Goal: Task Accomplishment & Management: Manage account settings

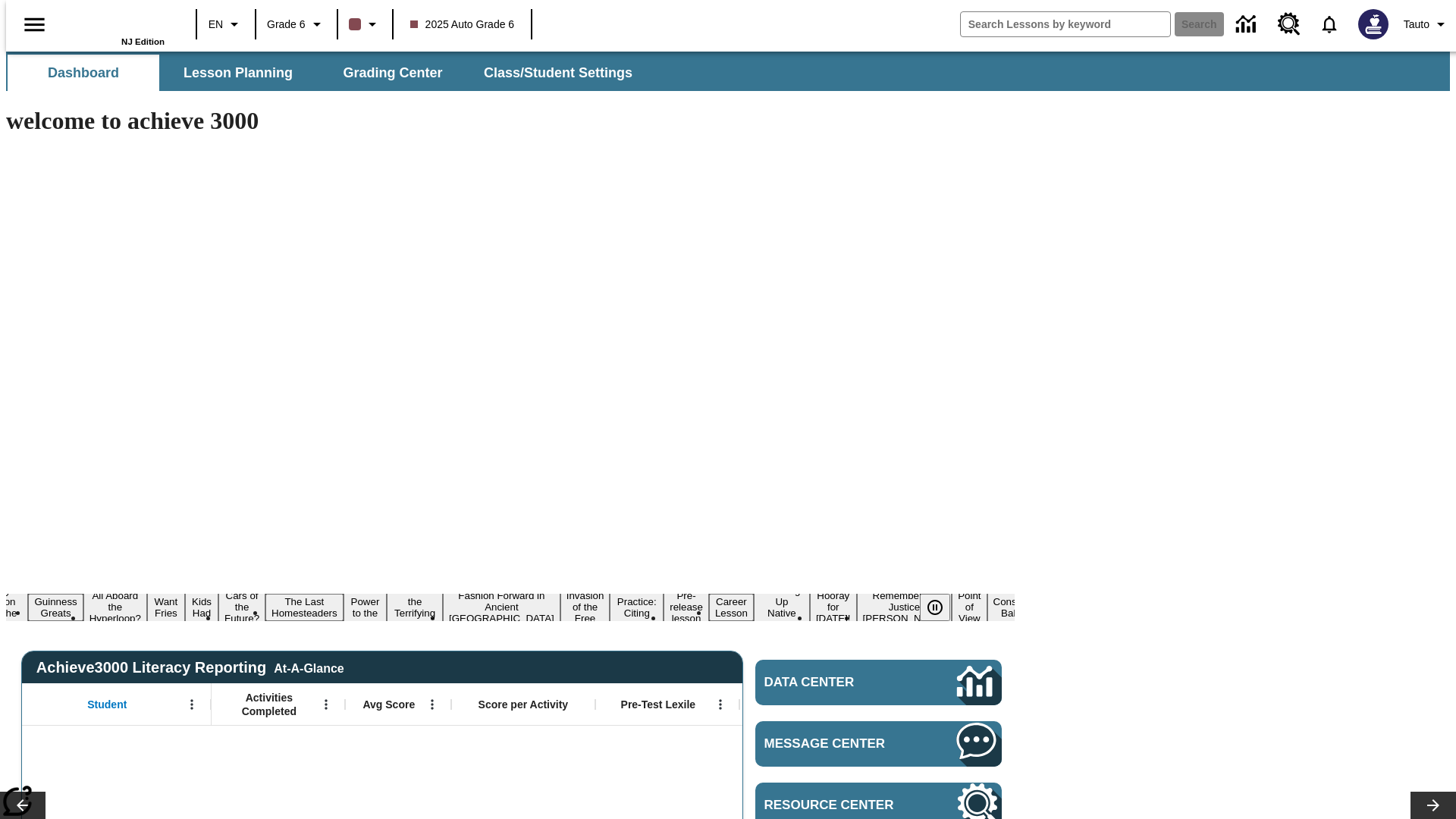
type input "-1"
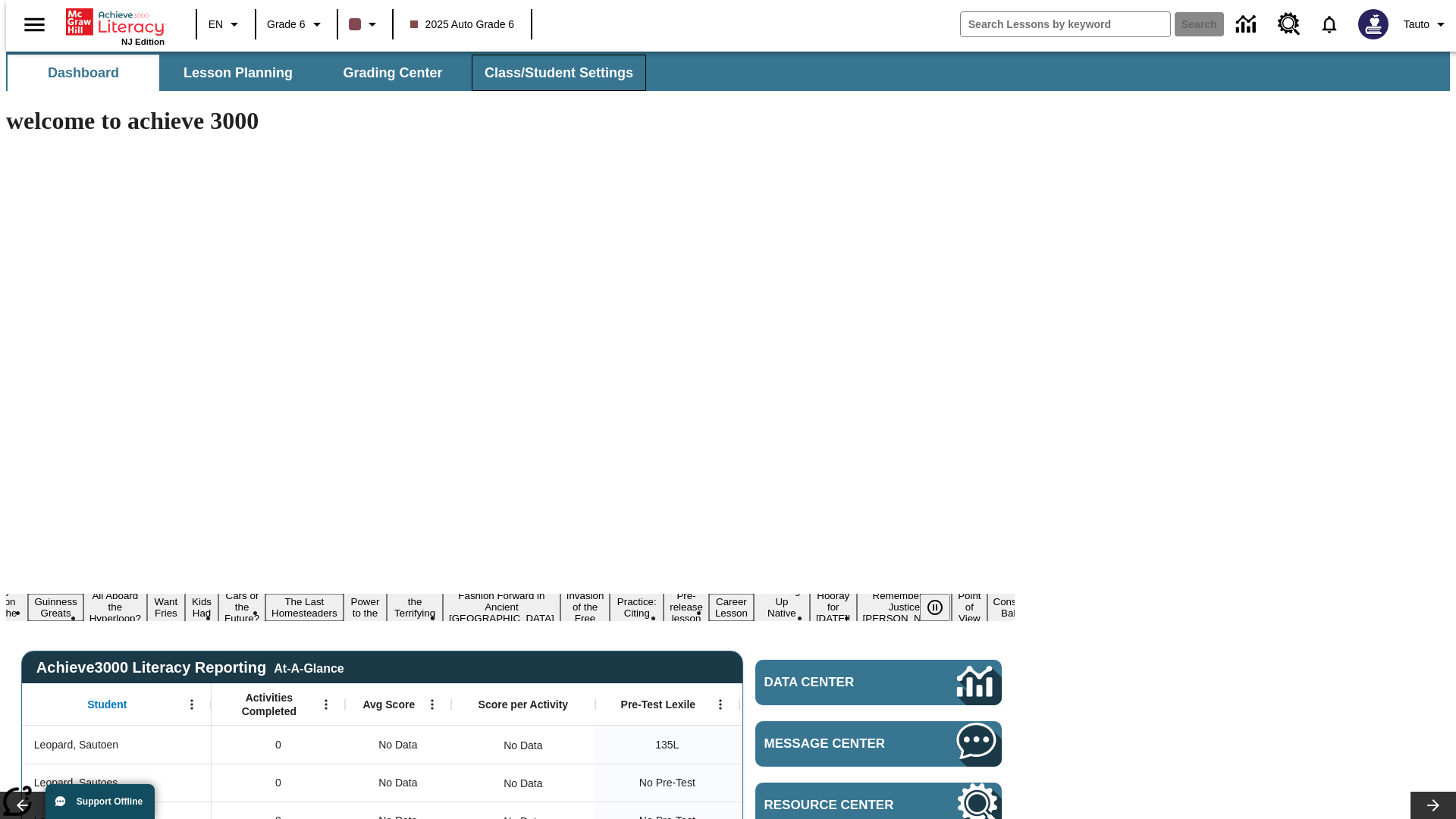
click at [551, 73] on span "Class/Student Settings" at bounding box center [559, 73] width 148 height 18
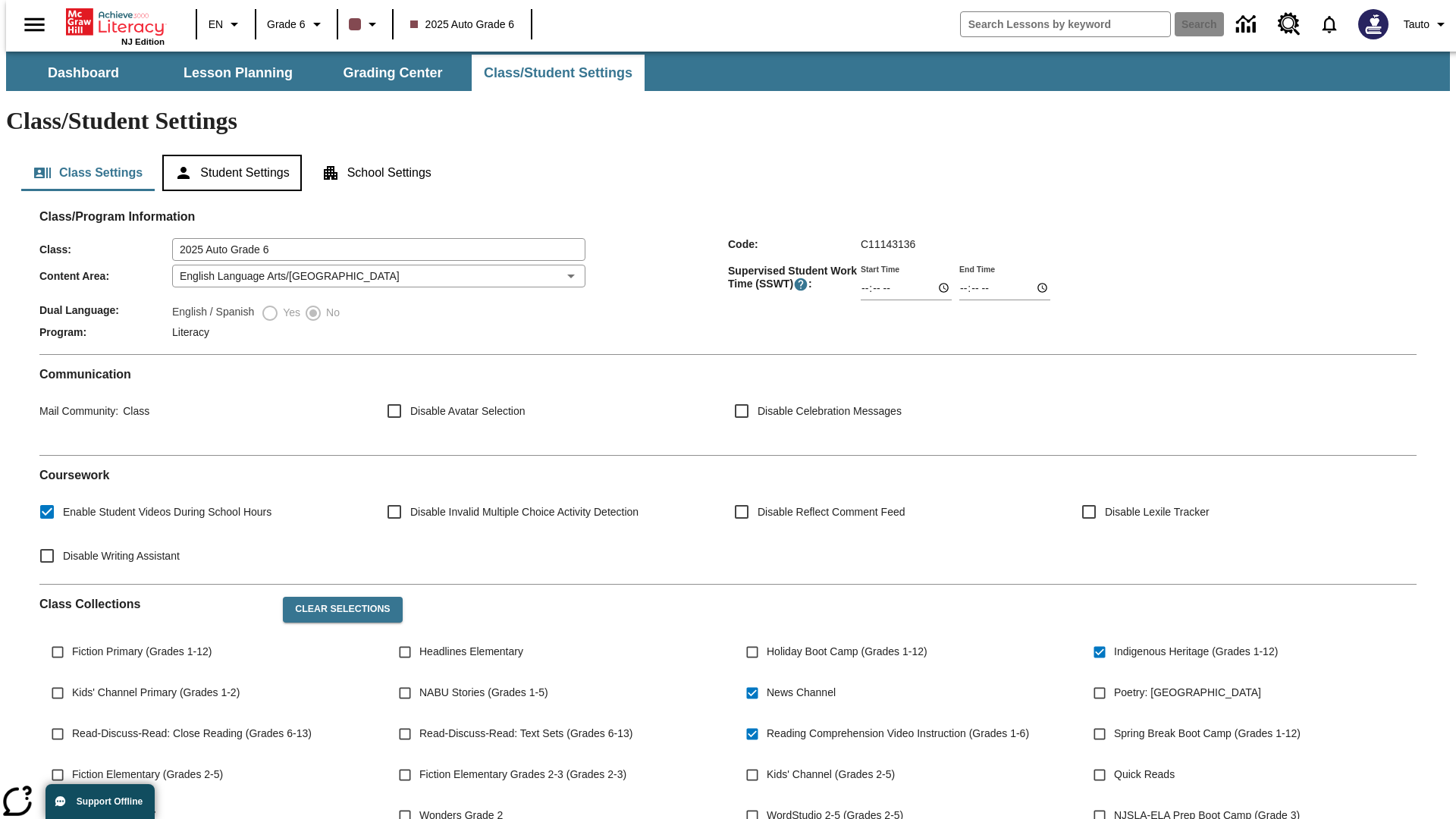
click at [228, 155] on button "Student Settings" at bounding box center [231, 173] width 139 height 36
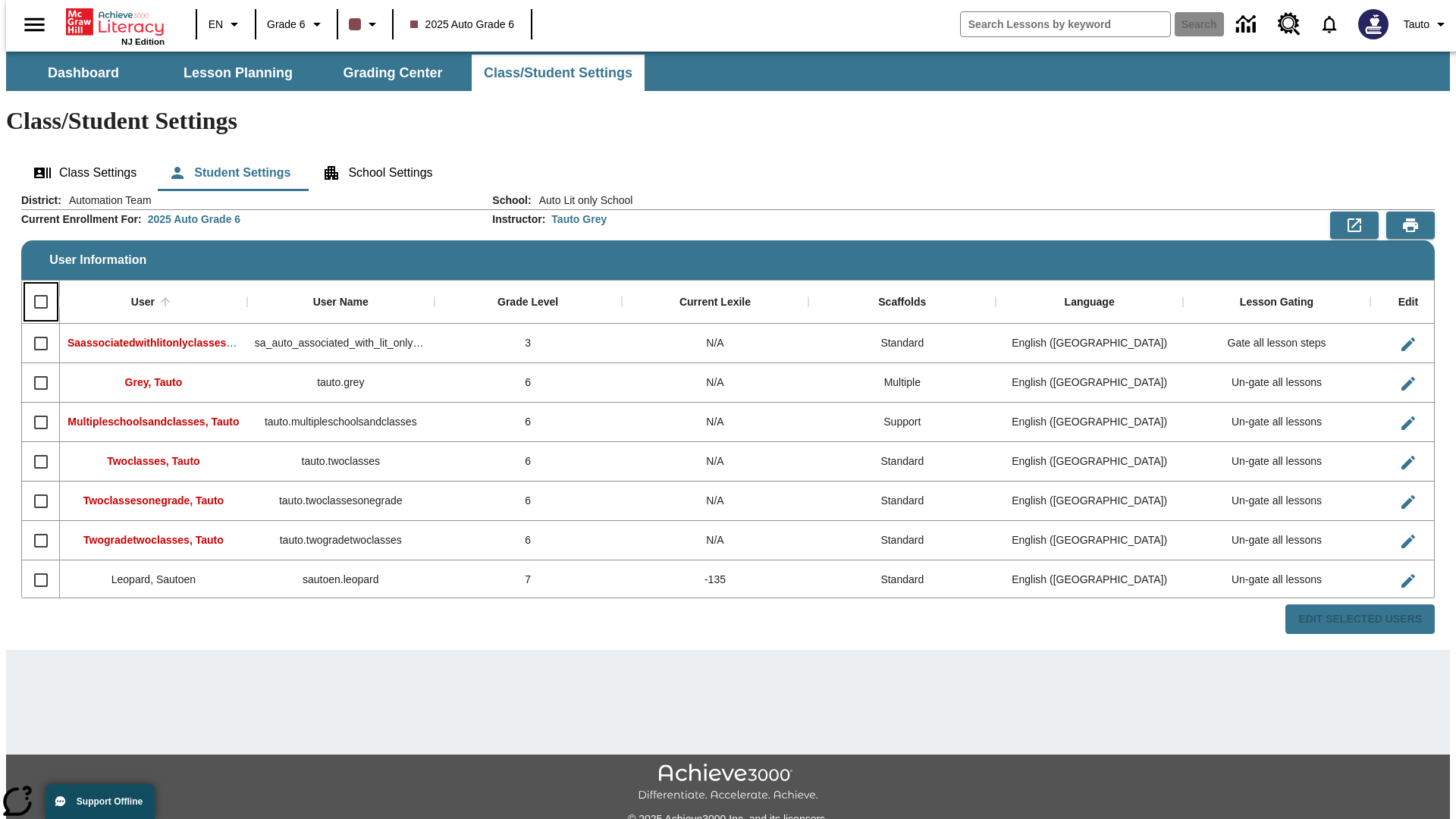
click at [34, 286] on input "Select all rows" at bounding box center [41, 302] width 32 height 32
checkbox input "true"
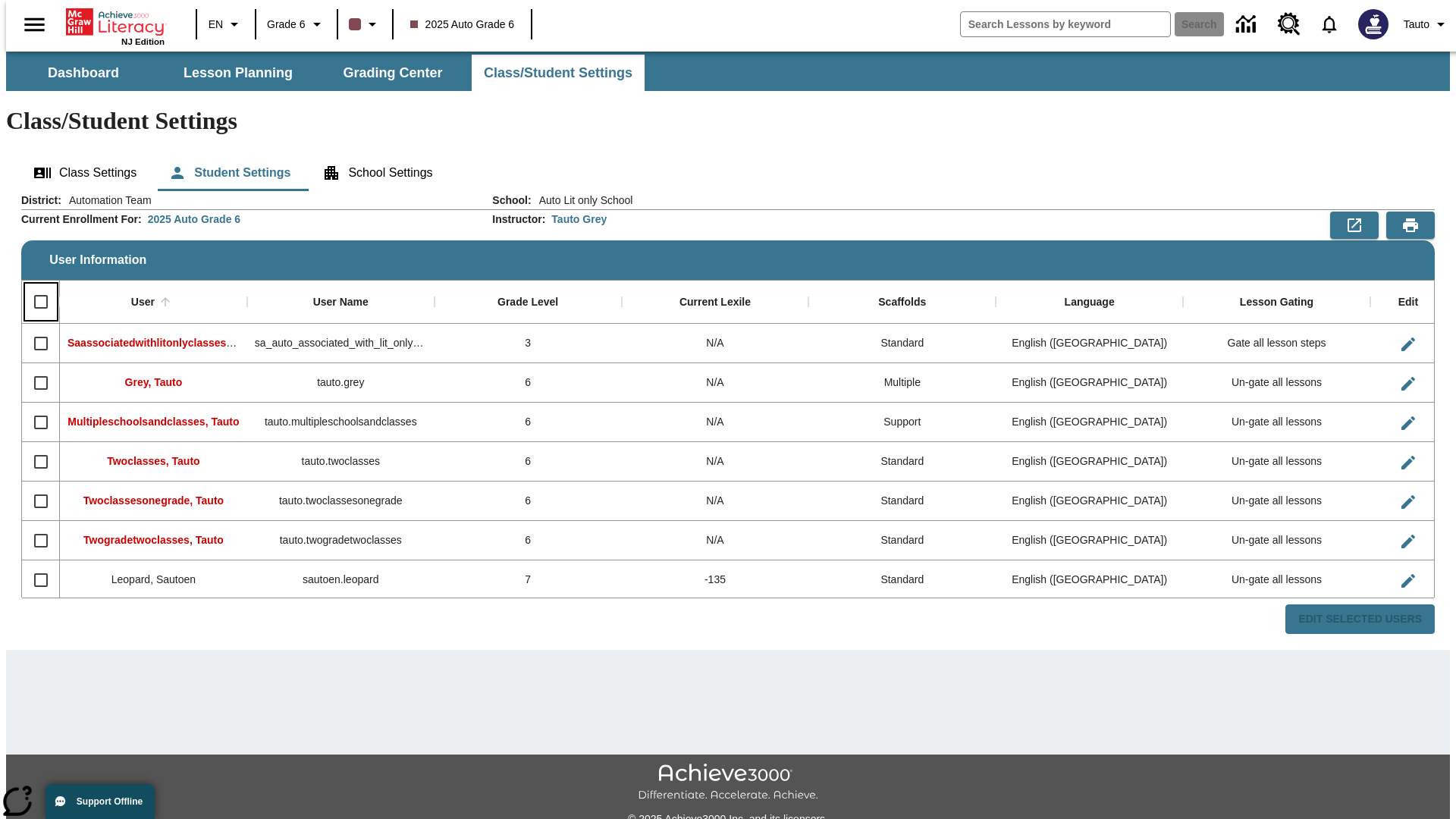
checkbox input "true"
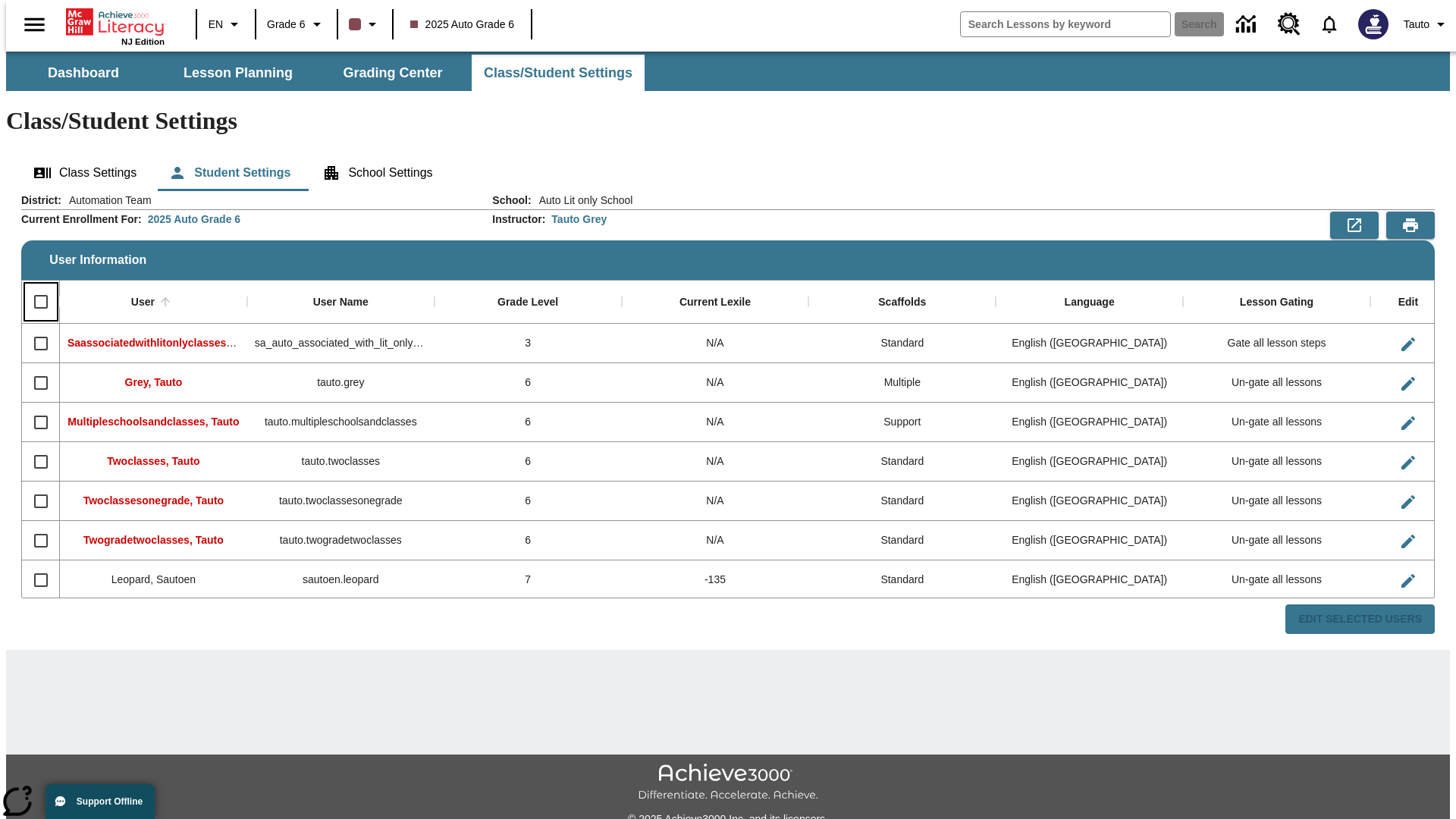
checkbox input "true"
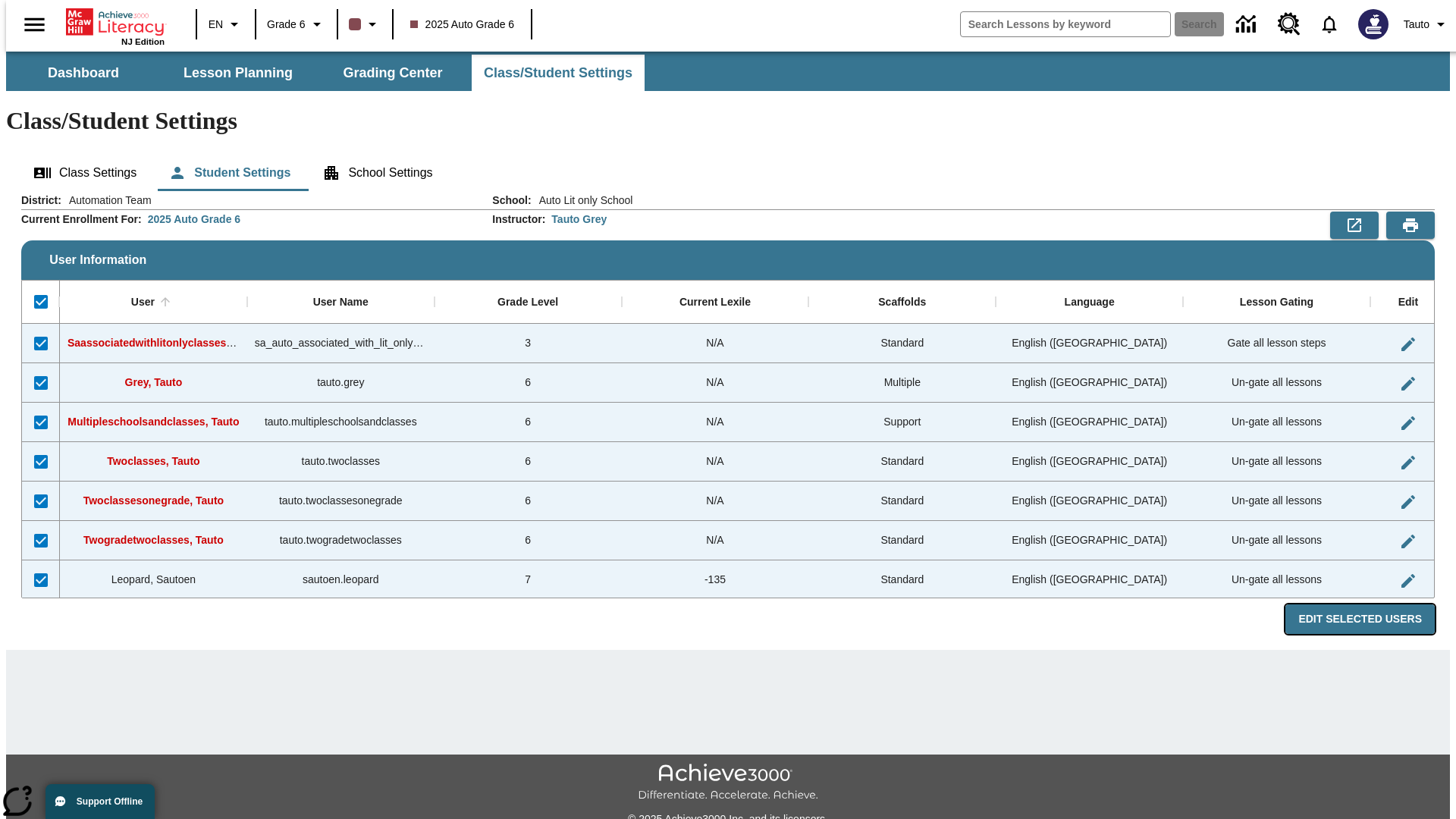
click at [1372, 604] on button "Edit Selected Users" at bounding box center [1360, 619] width 149 height 29
